Goal: Navigation & Orientation: Find specific page/section

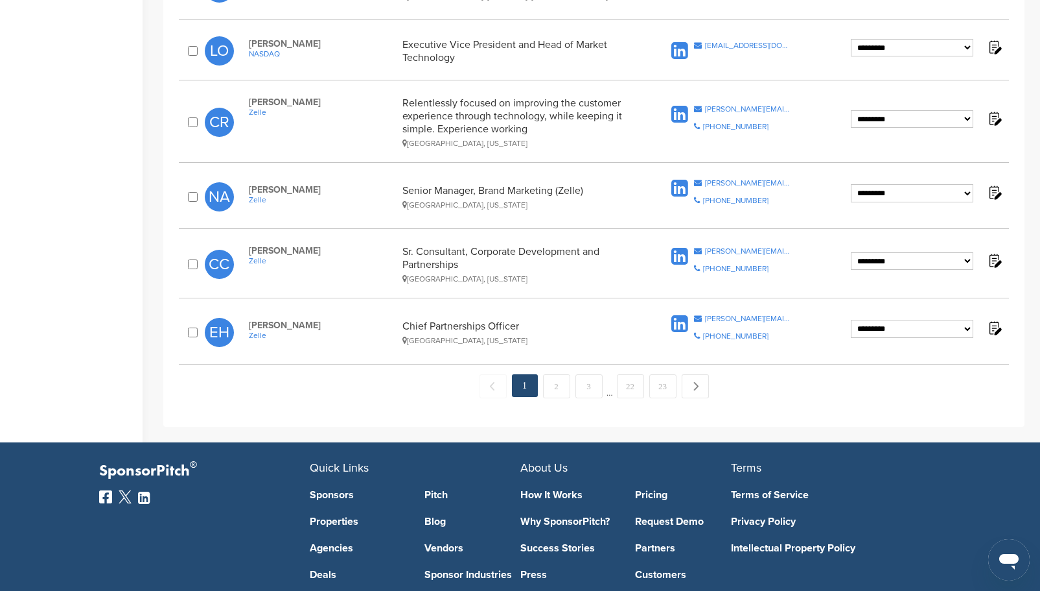
scroll to position [1273, 0]
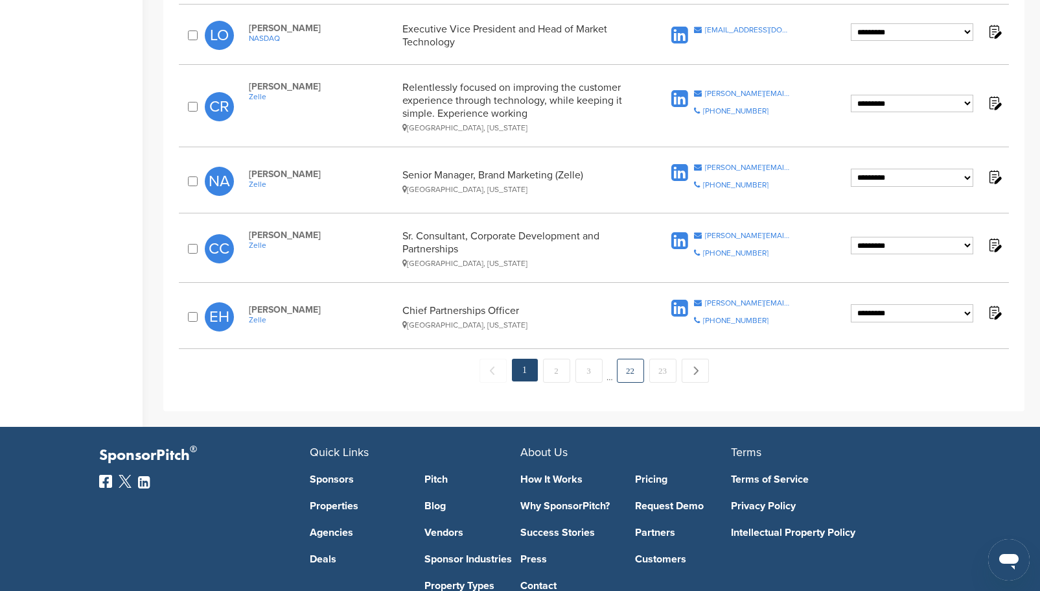
click at [636, 370] on link "22" at bounding box center [630, 370] width 27 height 24
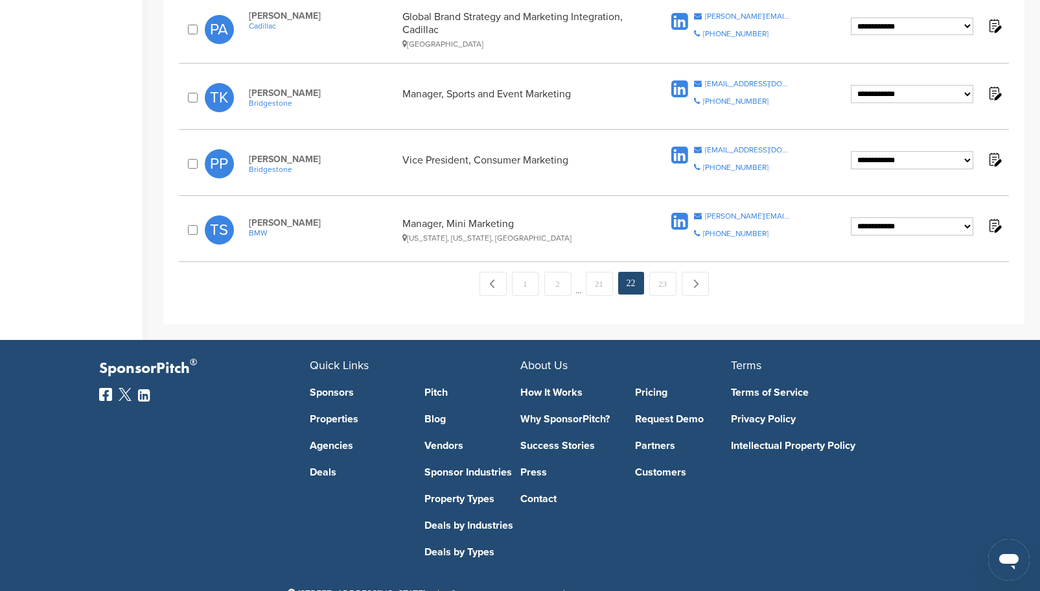
scroll to position [1396, 0]
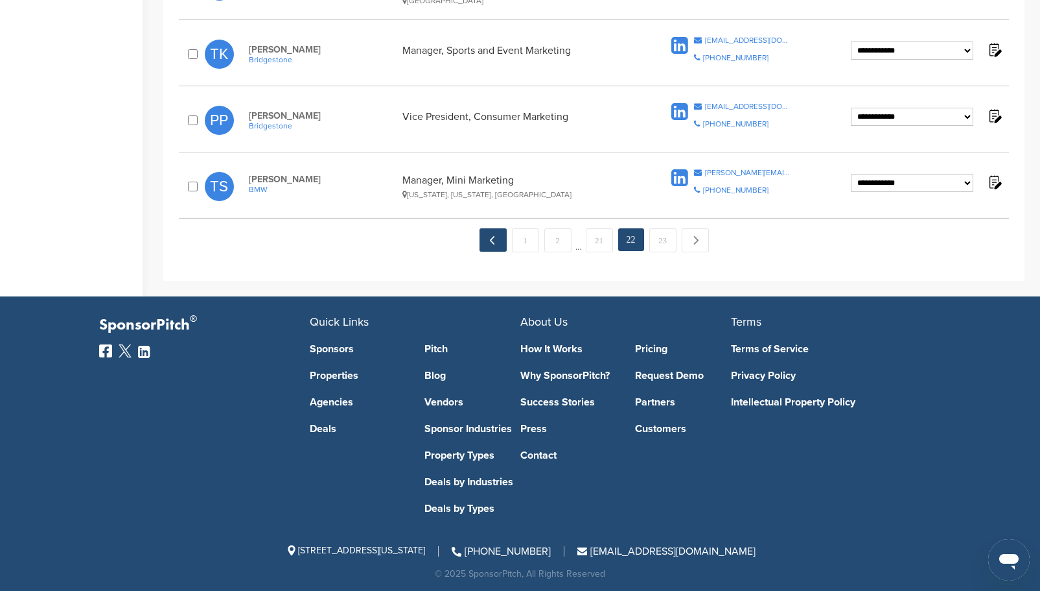
click at [496, 241] on link "← Previous" at bounding box center [493, 239] width 27 height 23
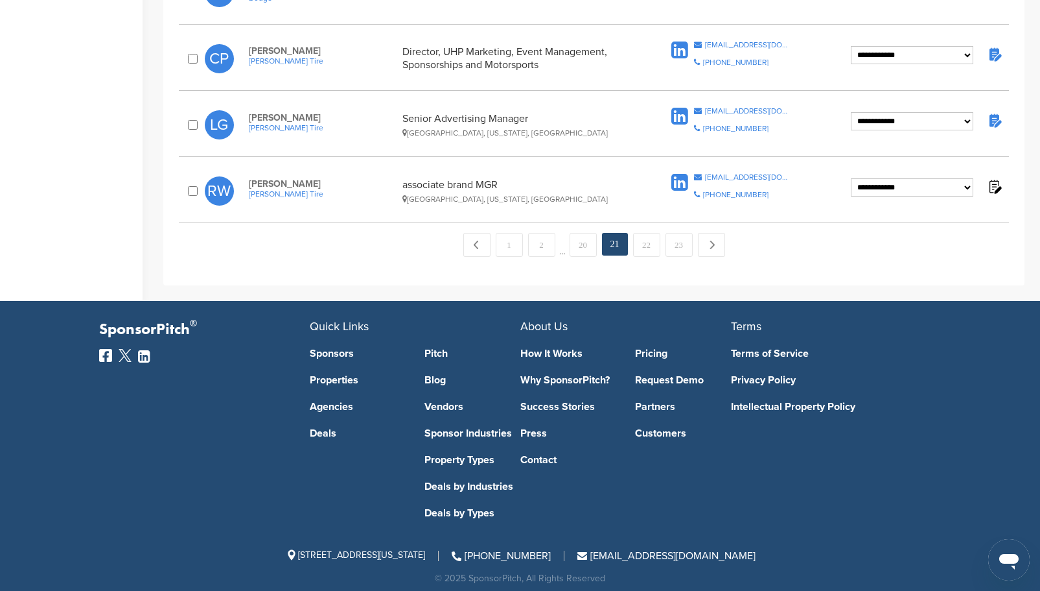
scroll to position [1399, 0]
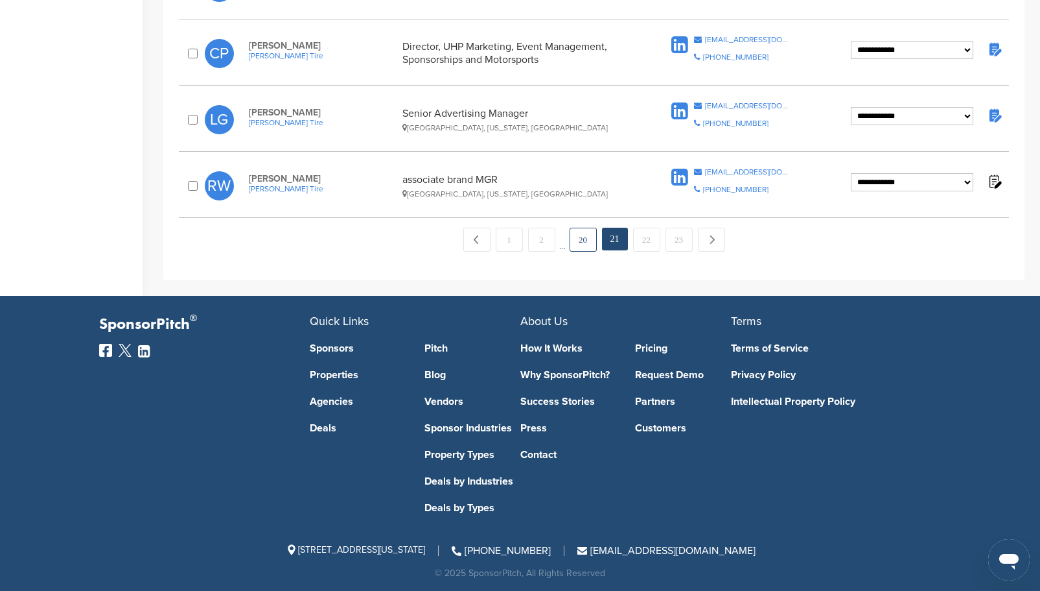
click at [574, 242] on link "20" at bounding box center [583, 240] width 27 height 24
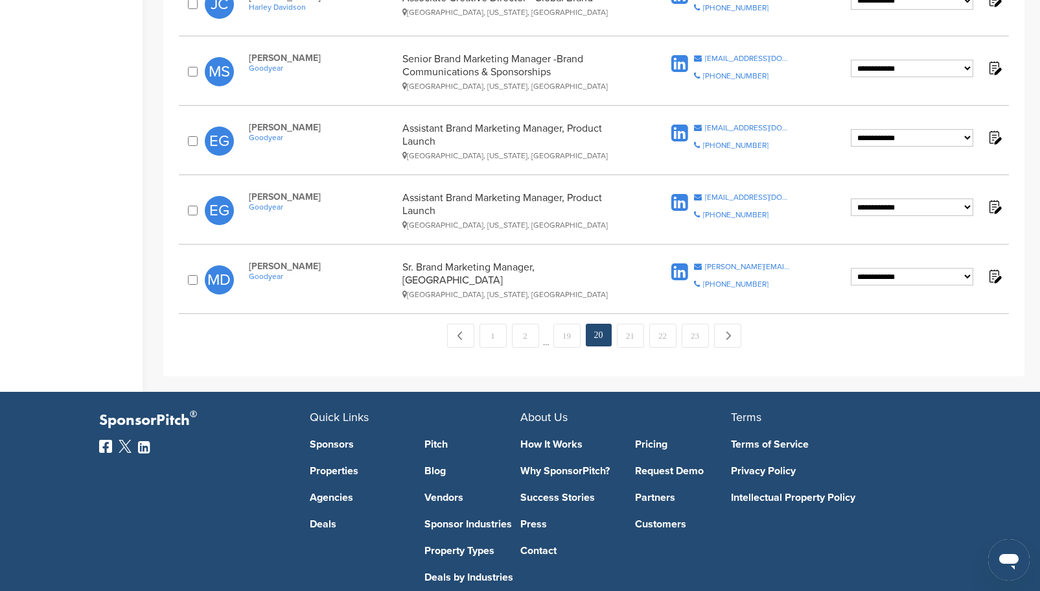
scroll to position [1411, 0]
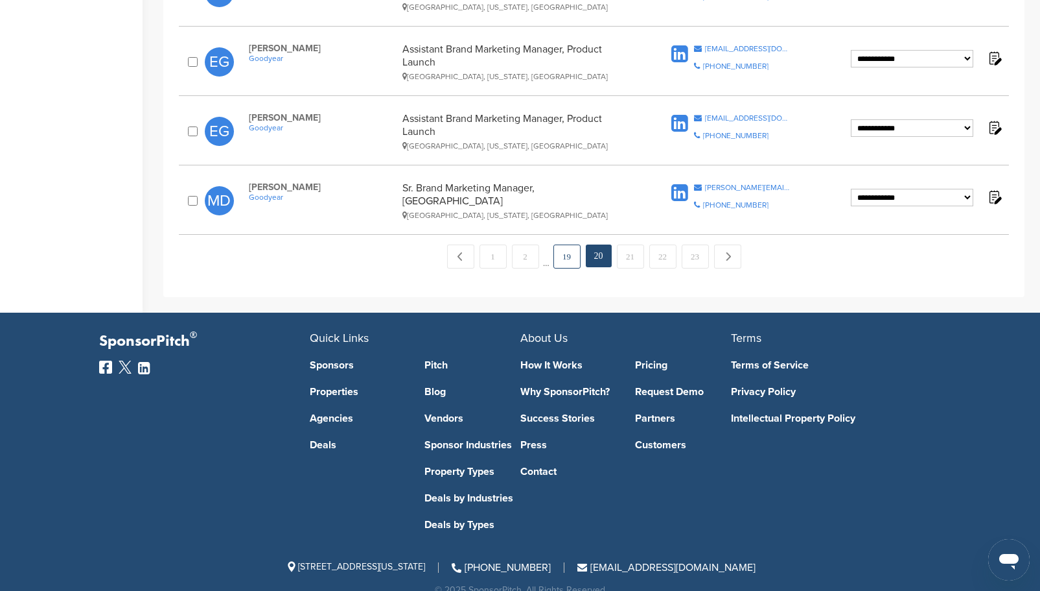
click at [561, 244] on link "19" at bounding box center [567, 256] width 27 height 24
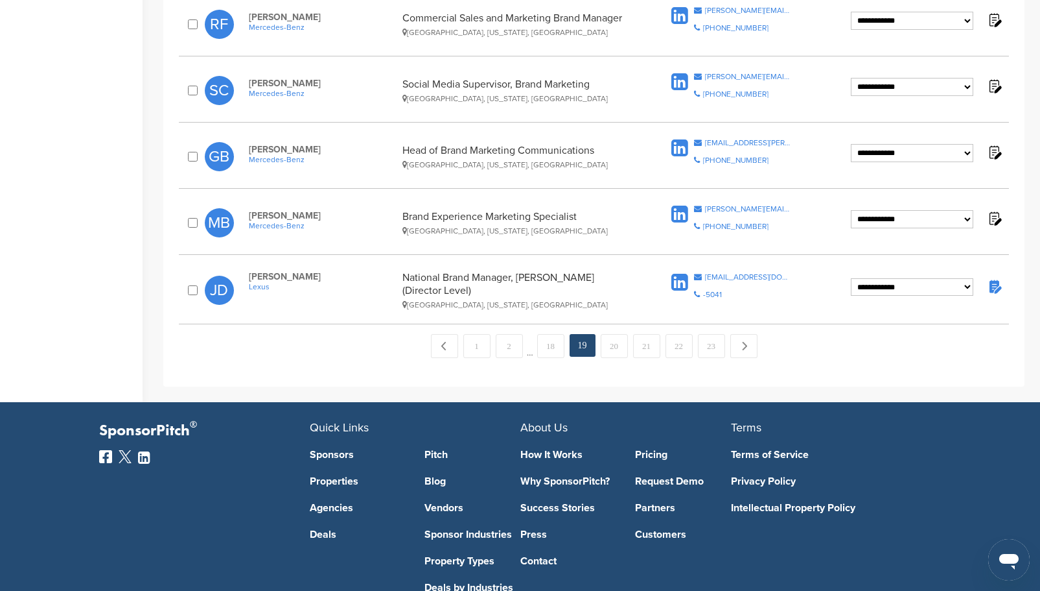
scroll to position [1361, 0]
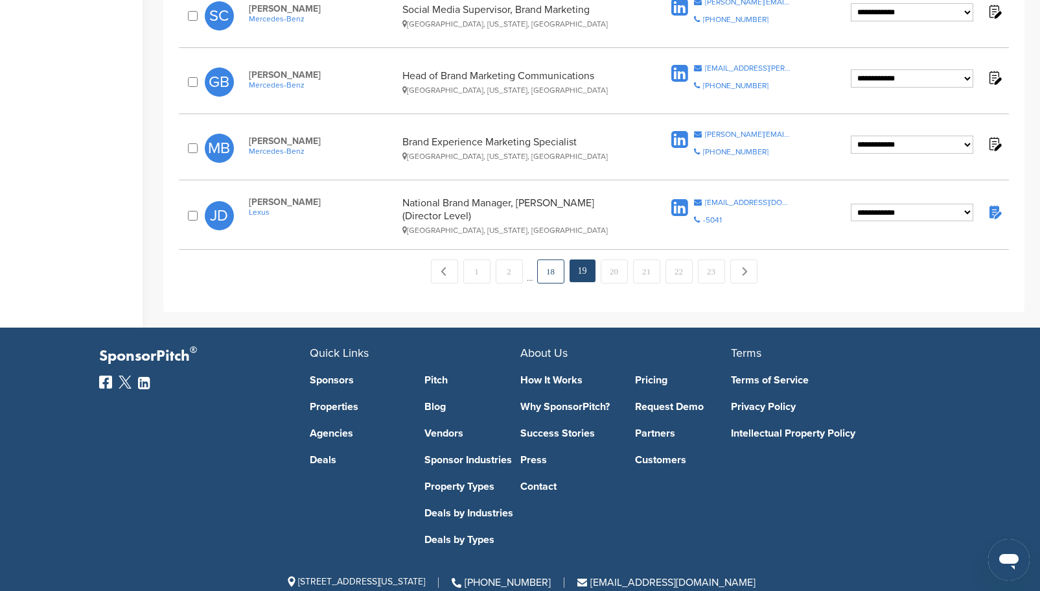
click at [548, 259] on link "18" at bounding box center [550, 271] width 27 height 24
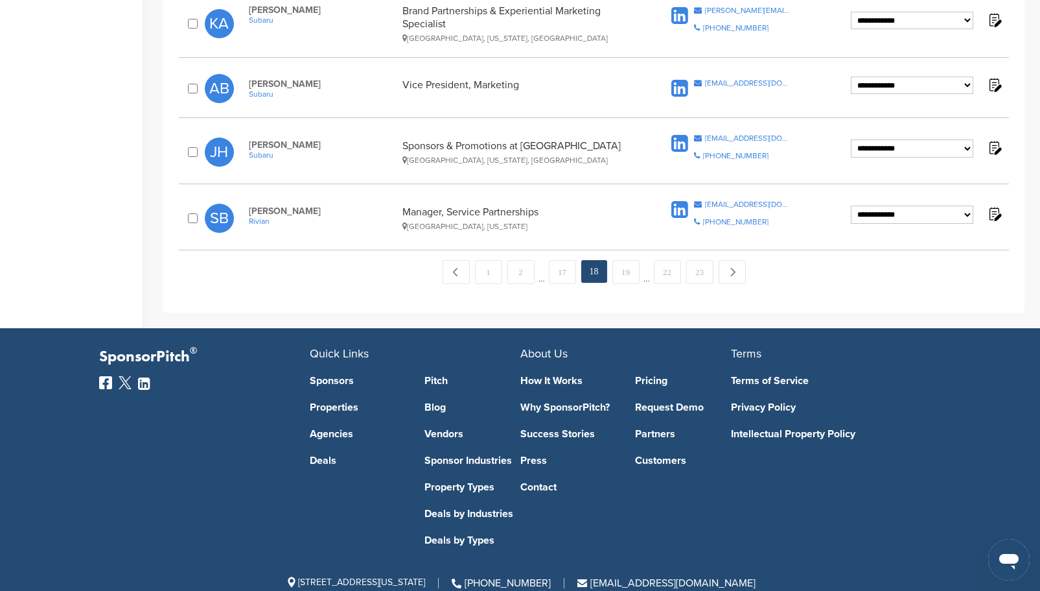
scroll to position [1402, 0]
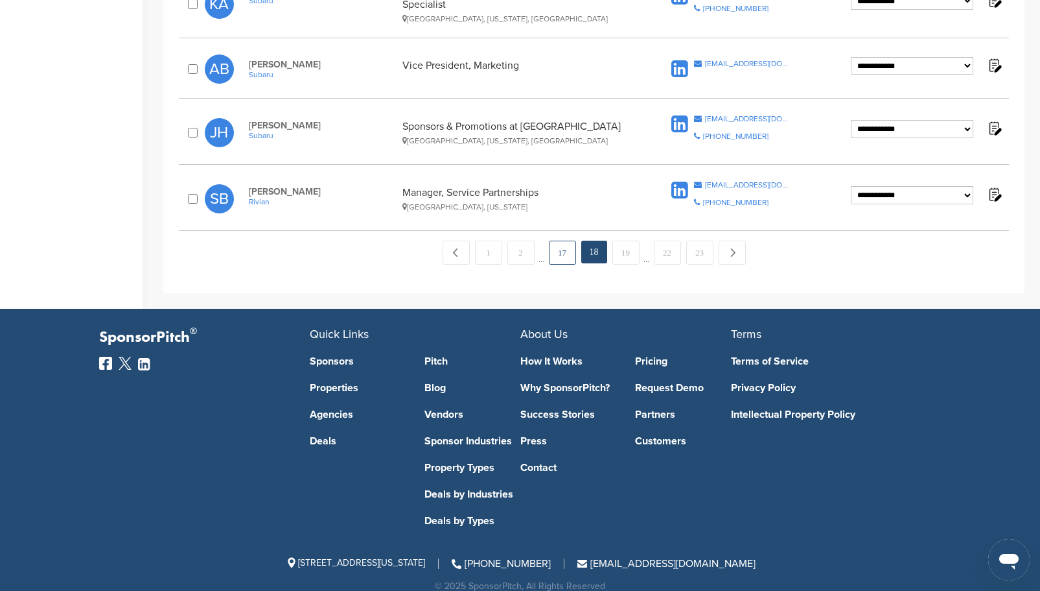
click at [561, 241] on link "17" at bounding box center [562, 253] width 27 height 24
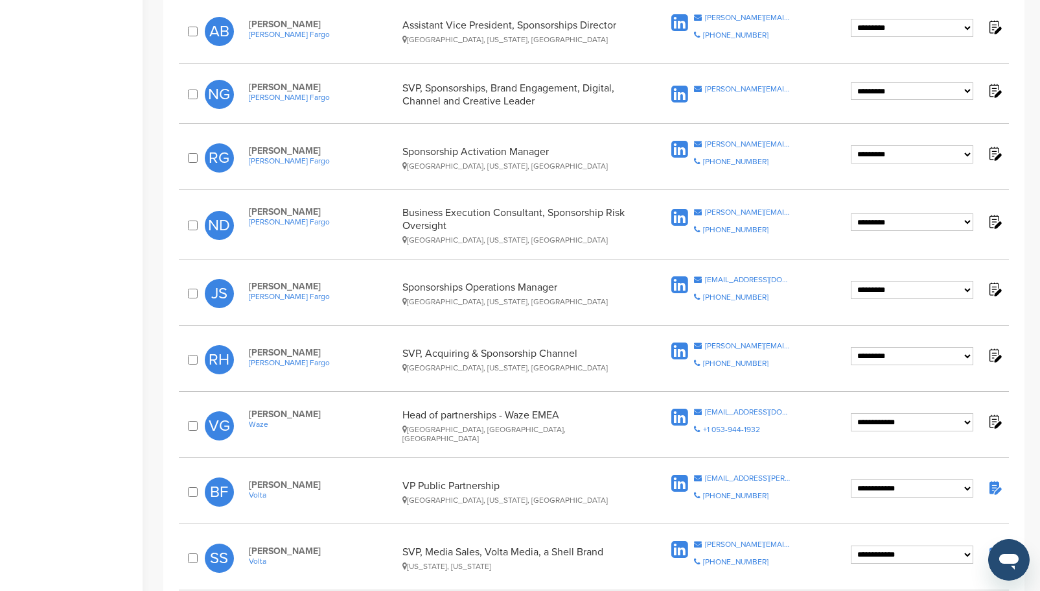
scroll to position [843, 0]
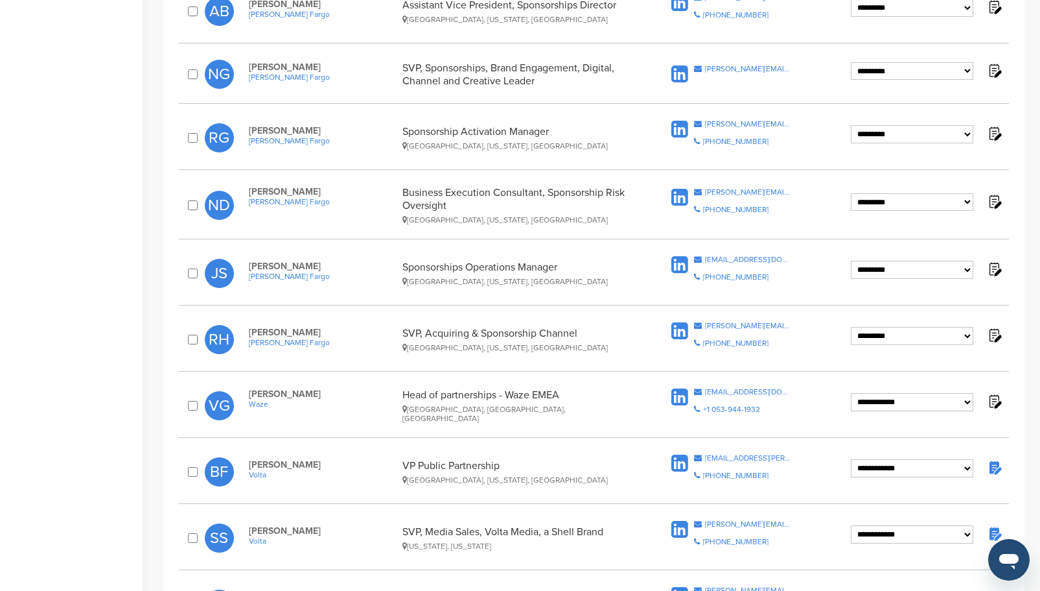
click at [680, 325] on icon at bounding box center [680, 331] width 17 height 19
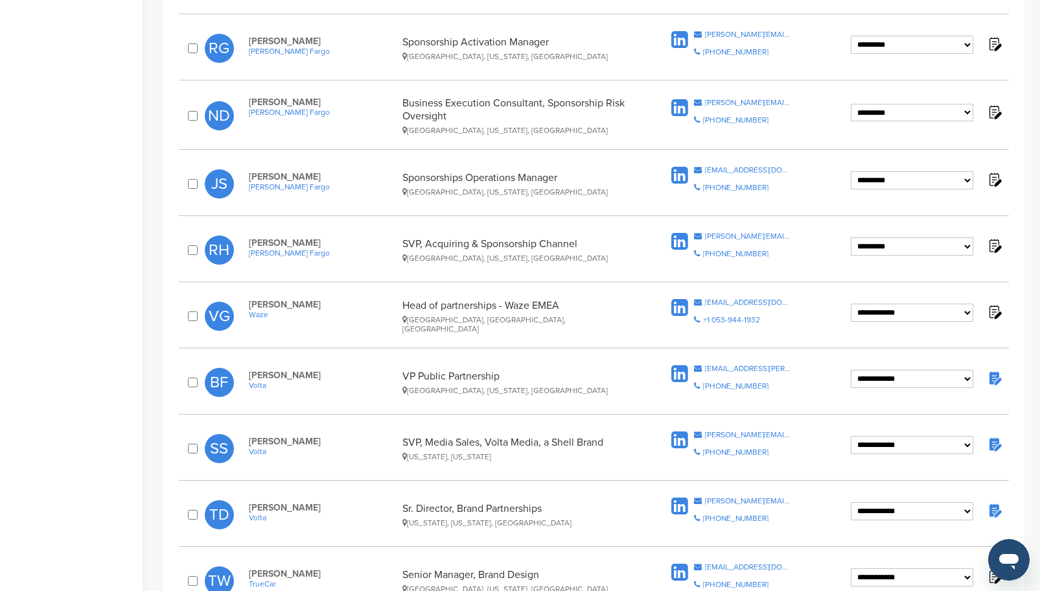
scroll to position [908, 0]
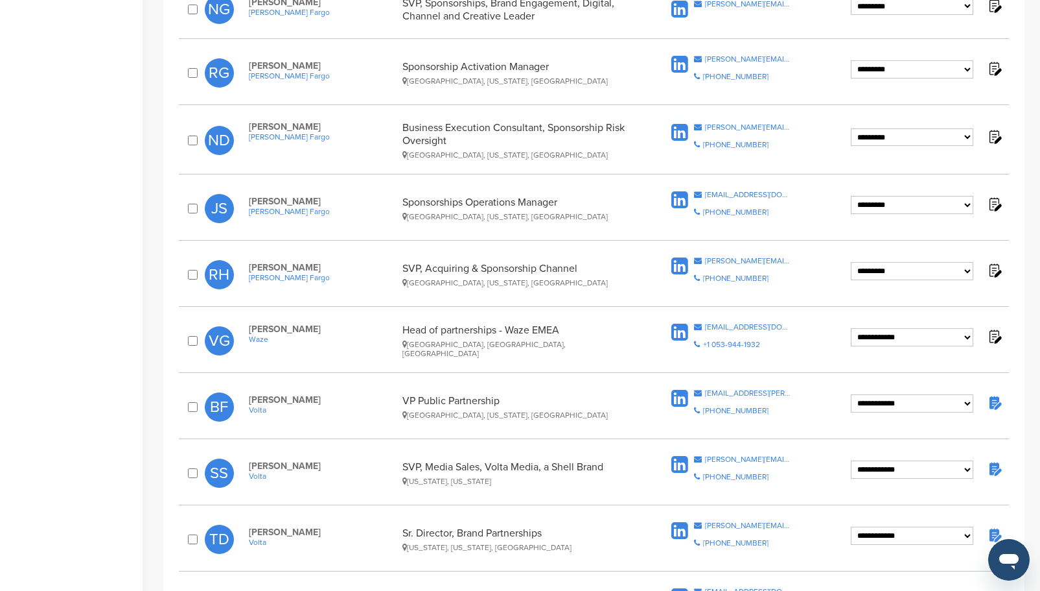
click at [677, 192] on icon at bounding box center [680, 200] width 17 height 19
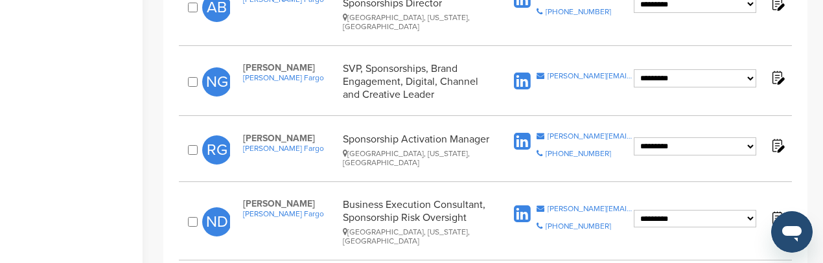
click at [515, 205] on icon at bounding box center [522, 214] width 17 height 19
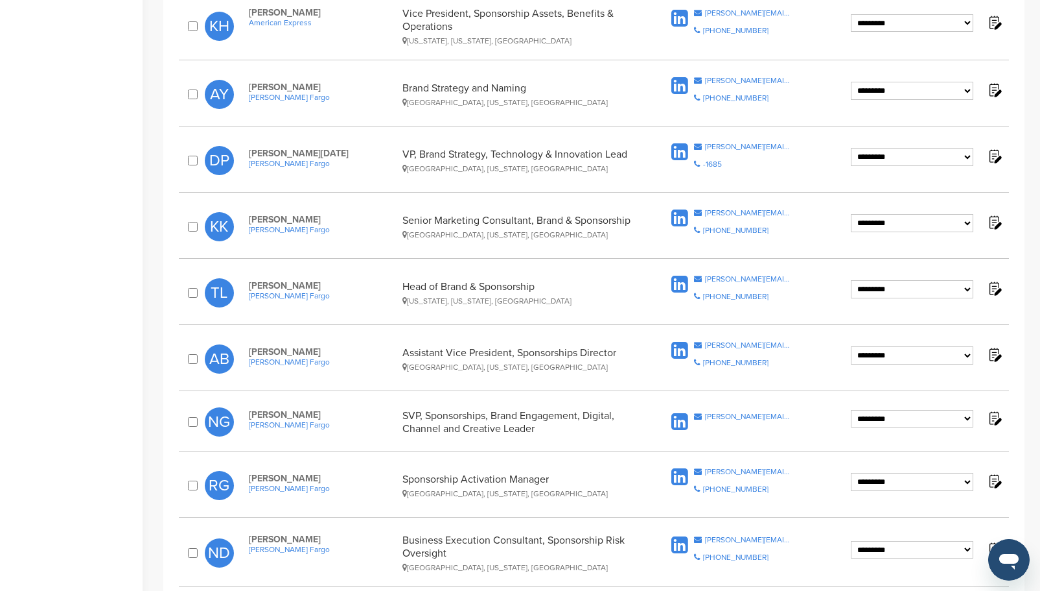
scroll to position [519, 0]
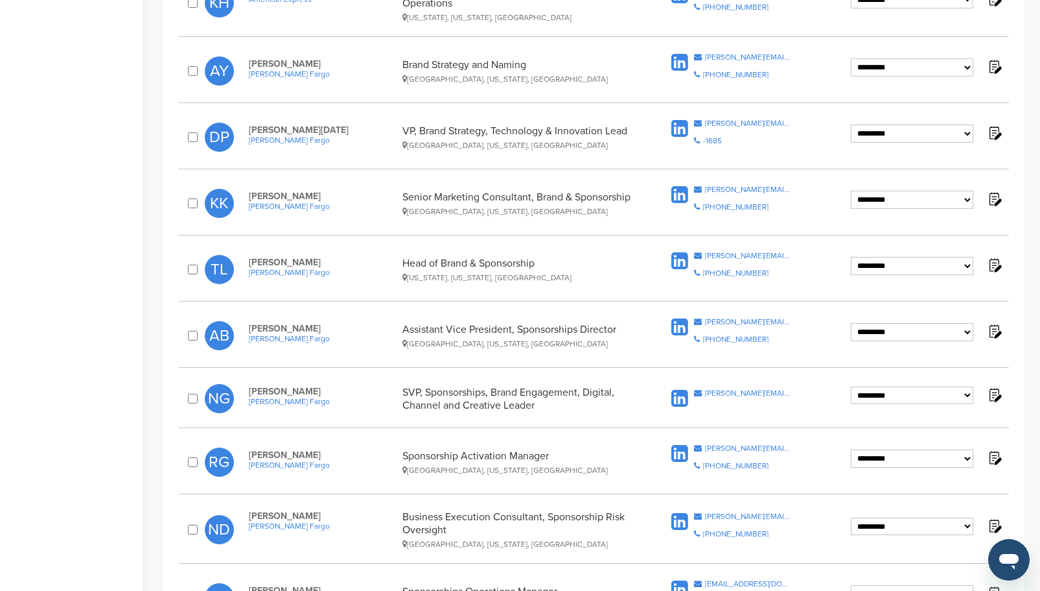
click at [681, 257] on icon at bounding box center [680, 261] width 17 height 19
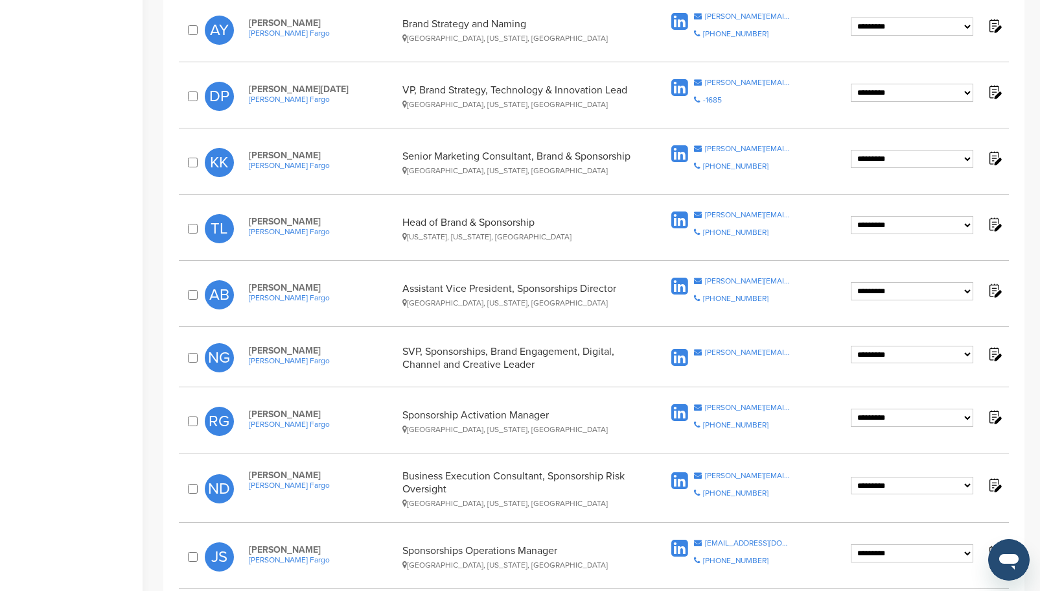
scroll to position [583, 0]
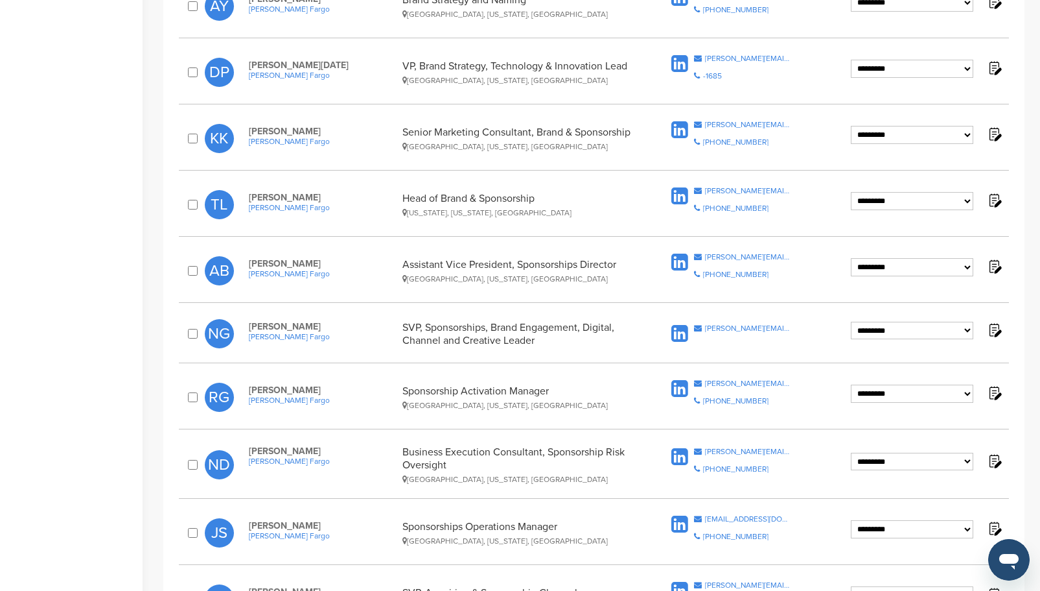
click at [681, 260] on icon at bounding box center [680, 262] width 17 height 19
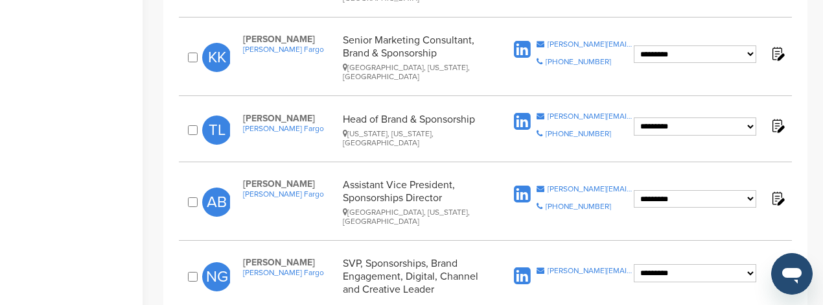
scroll to position [648, 0]
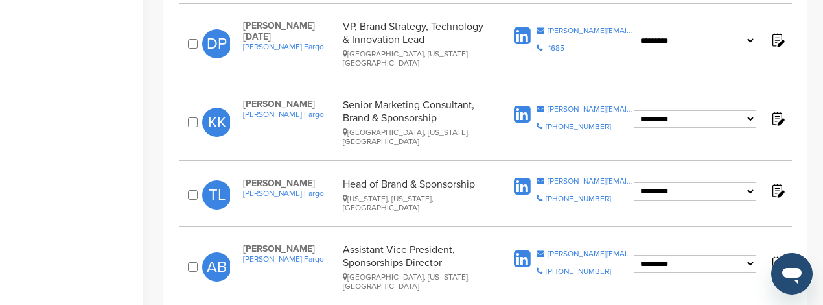
click at [520, 177] on icon at bounding box center [522, 186] width 17 height 19
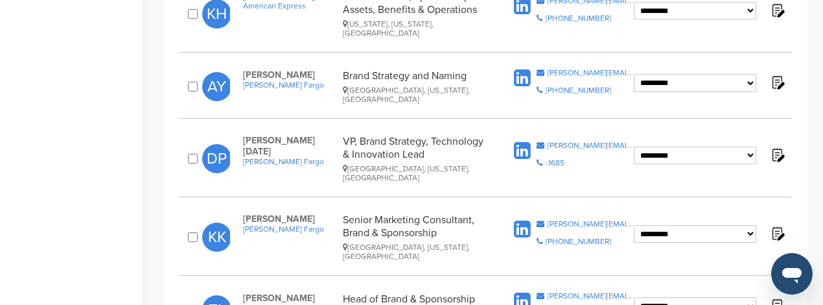
scroll to position [519, 0]
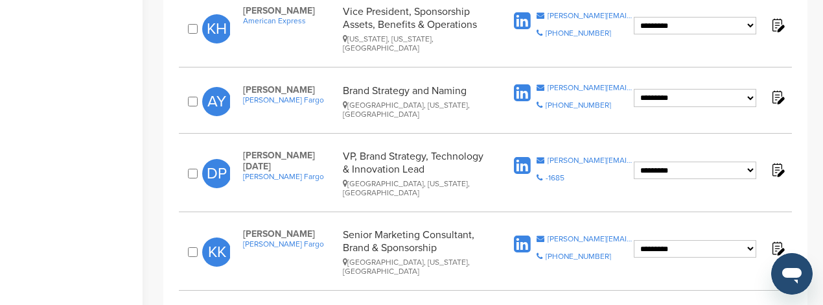
click at [523, 84] on icon at bounding box center [522, 93] width 17 height 19
click at [521, 156] on icon at bounding box center [522, 165] width 17 height 19
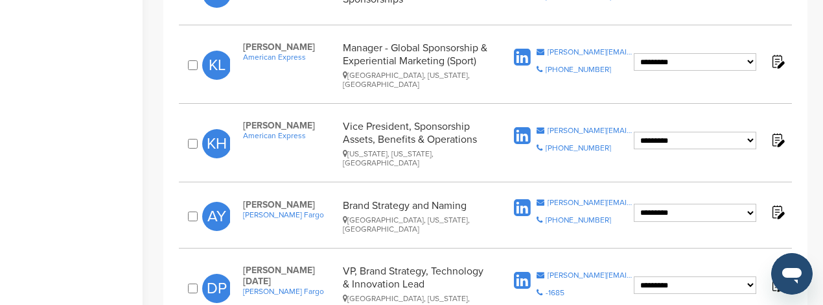
scroll to position [389, 0]
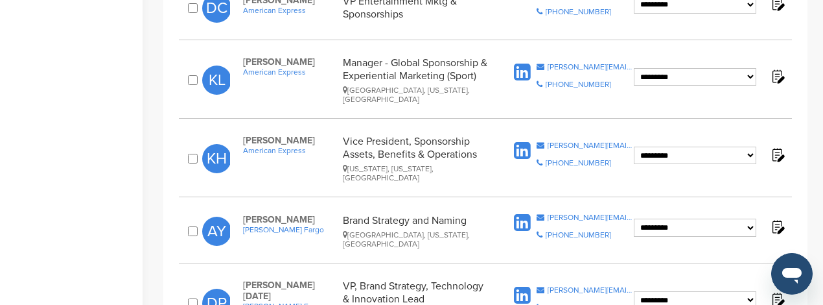
click at [525, 63] on icon at bounding box center [522, 72] width 17 height 19
click at [523, 141] on icon at bounding box center [522, 150] width 17 height 19
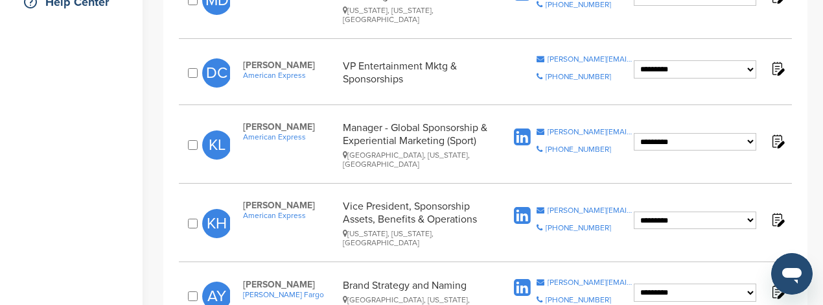
scroll to position [259, 0]
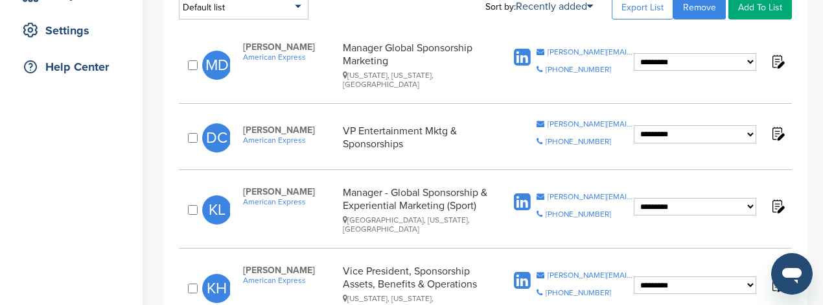
click at [522, 193] on icon at bounding box center [522, 202] width 17 height 19
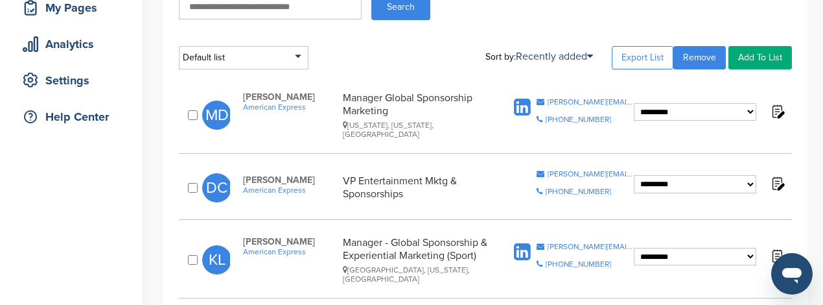
scroll to position [194, 0]
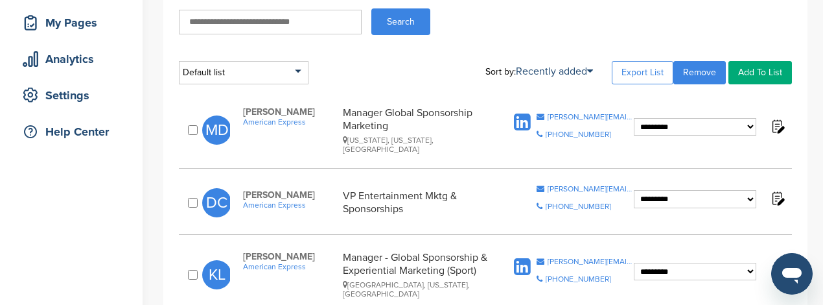
click at [525, 121] on icon at bounding box center [522, 122] width 17 height 19
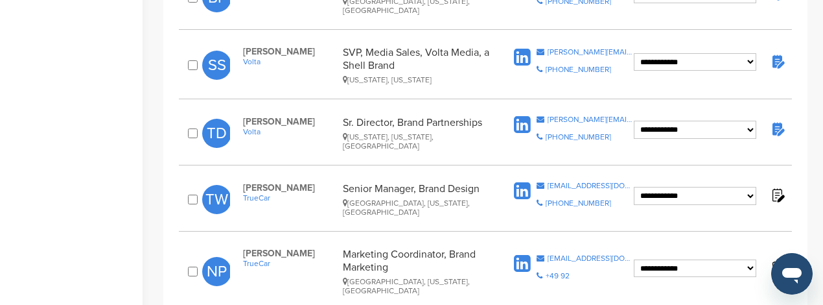
scroll to position [1448, 0]
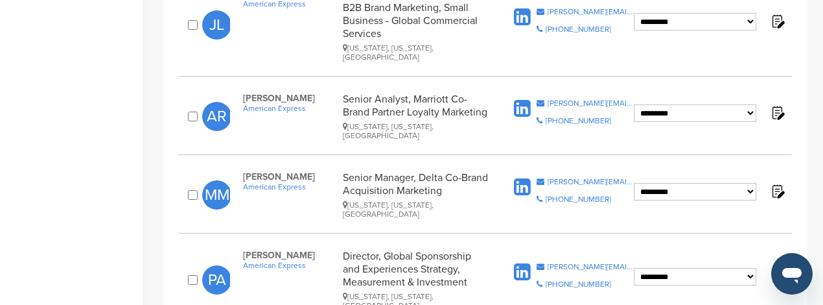
scroll to position [1437, 0]
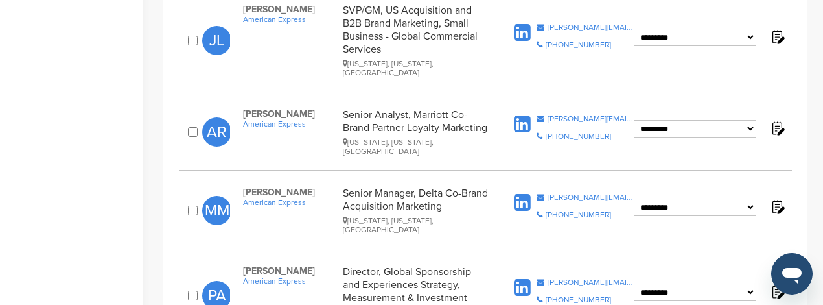
click at [521, 278] on icon at bounding box center [522, 287] width 17 height 19
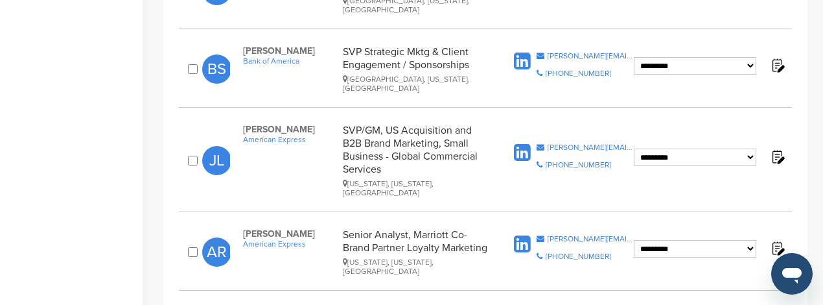
scroll to position [1308, 0]
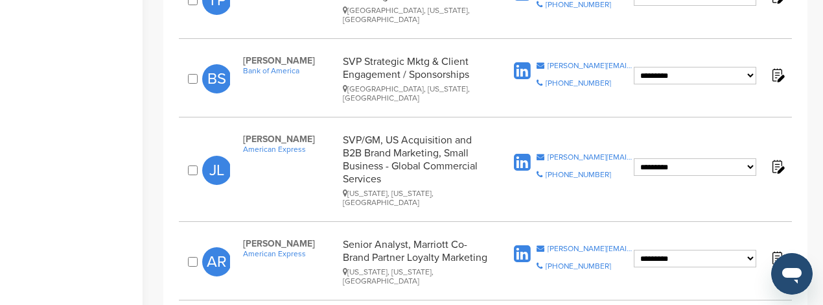
click at [521, 244] on icon at bounding box center [522, 253] width 17 height 19
click at [525, 153] on icon at bounding box center [522, 162] width 17 height 19
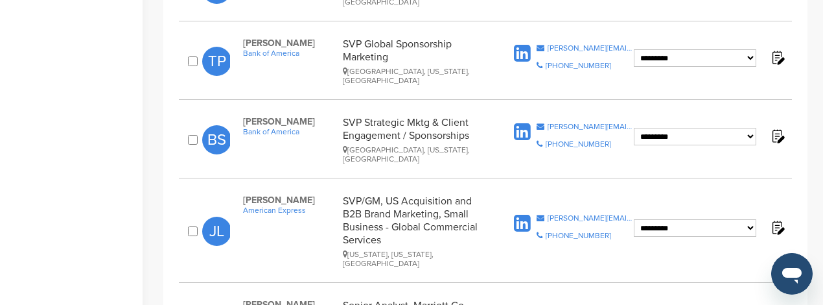
scroll to position [1178, 0]
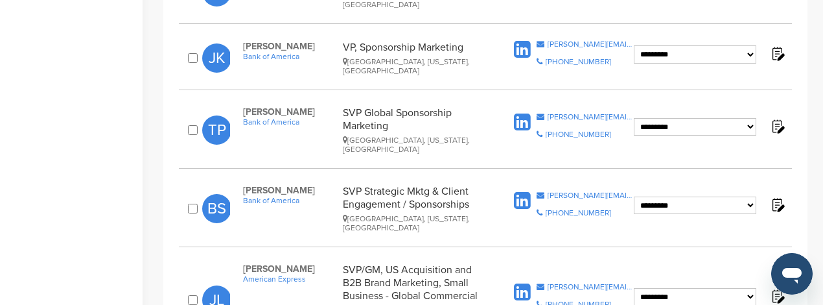
click at [525, 191] on icon at bounding box center [522, 200] width 17 height 19
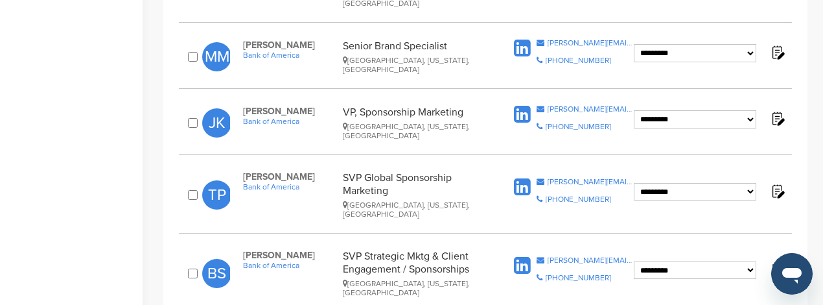
click at [524, 178] on icon at bounding box center [522, 187] width 17 height 19
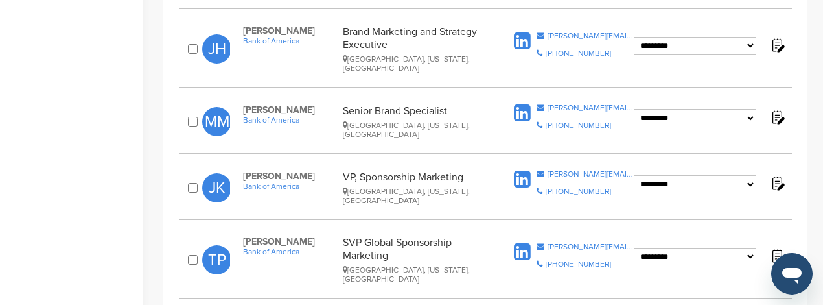
click at [522, 170] on icon at bounding box center [522, 179] width 17 height 19
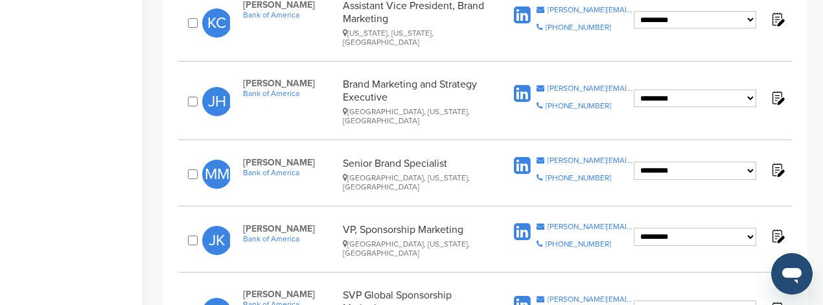
scroll to position [919, 0]
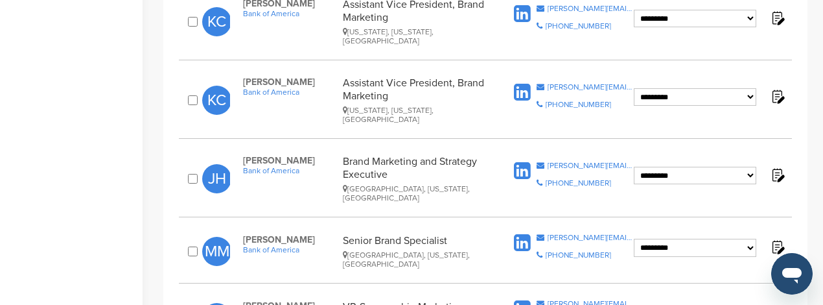
click at [523, 233] on icon at bounding box center [522, 242] width 17 height 19
